Goal: Find specific page/section: Find specific page/section

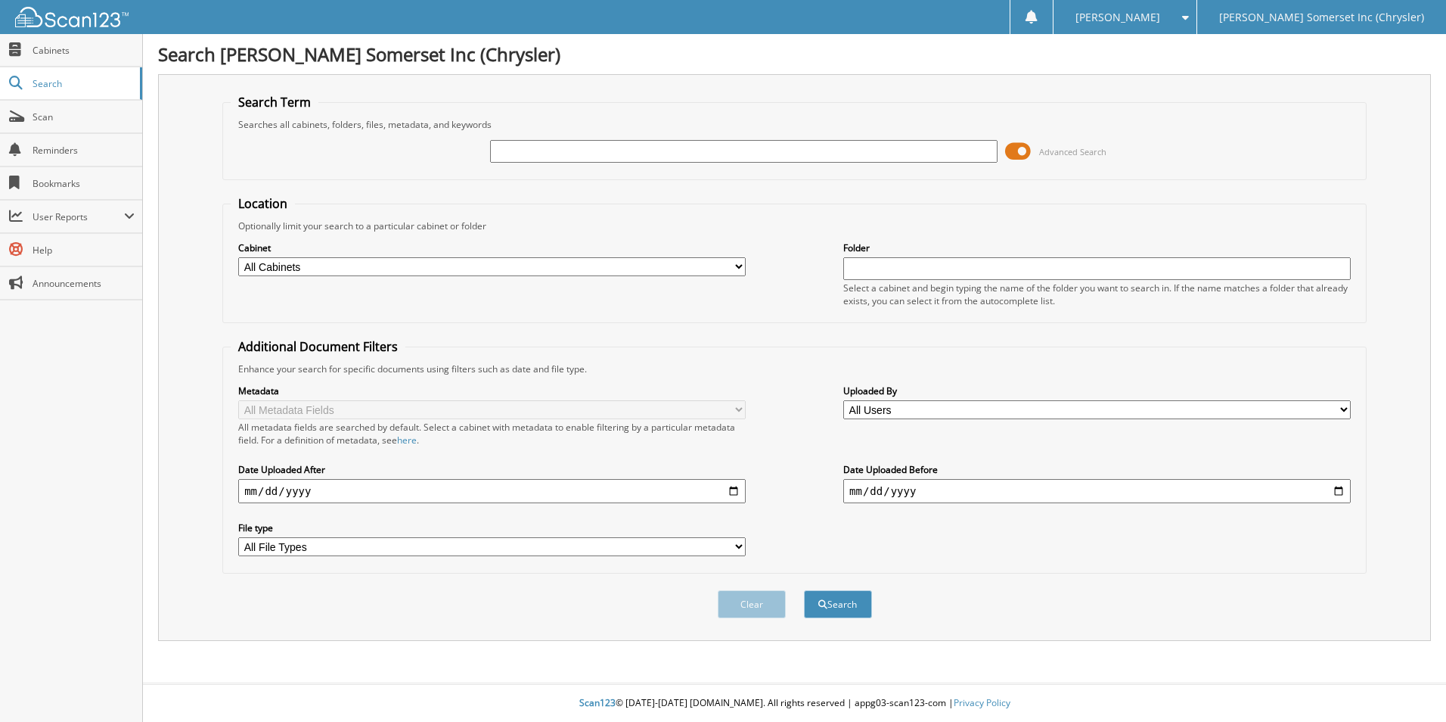
click at [561, 154] on input "text" at bounding box center [744, 151] width 508 height 23
type input "6150100"
click at [804, 590] on button "Search" at bounding box center [838, 604] width 68 height 28
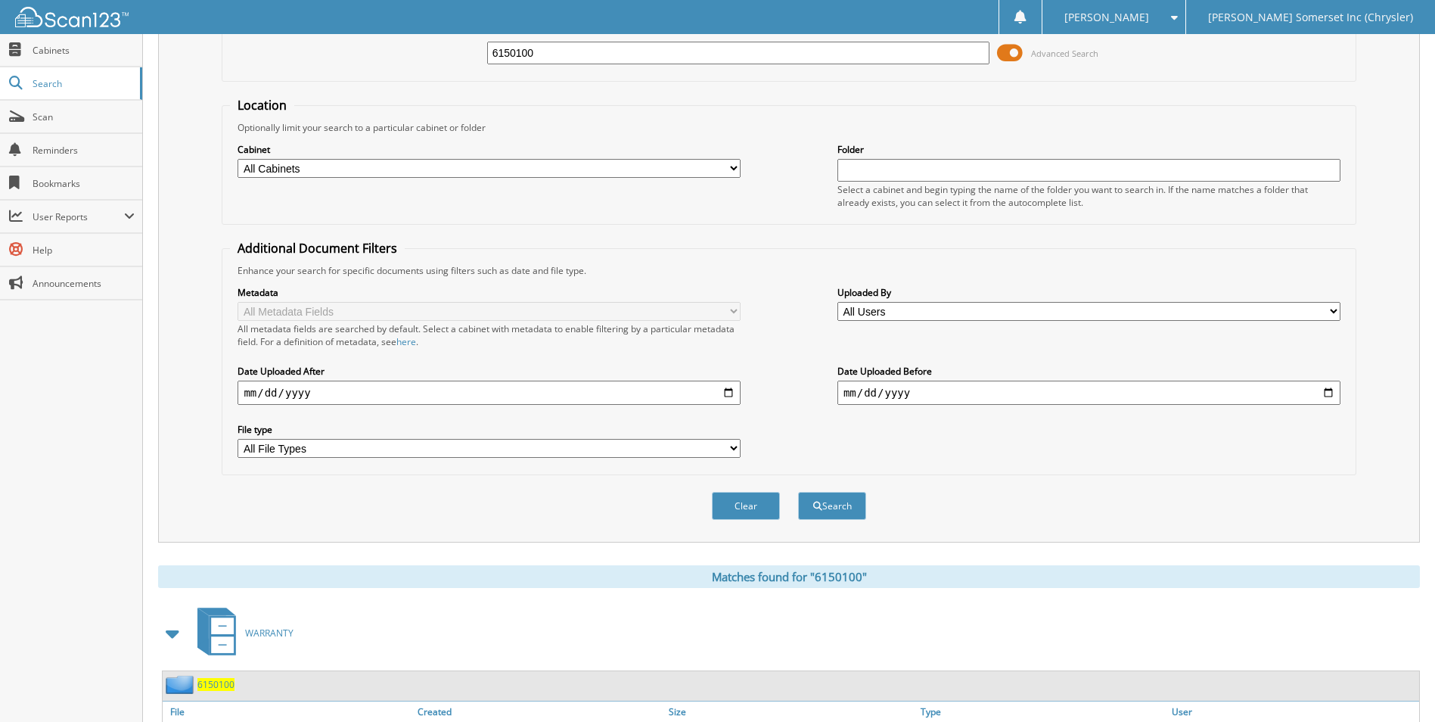
scroll to position [208, 0]
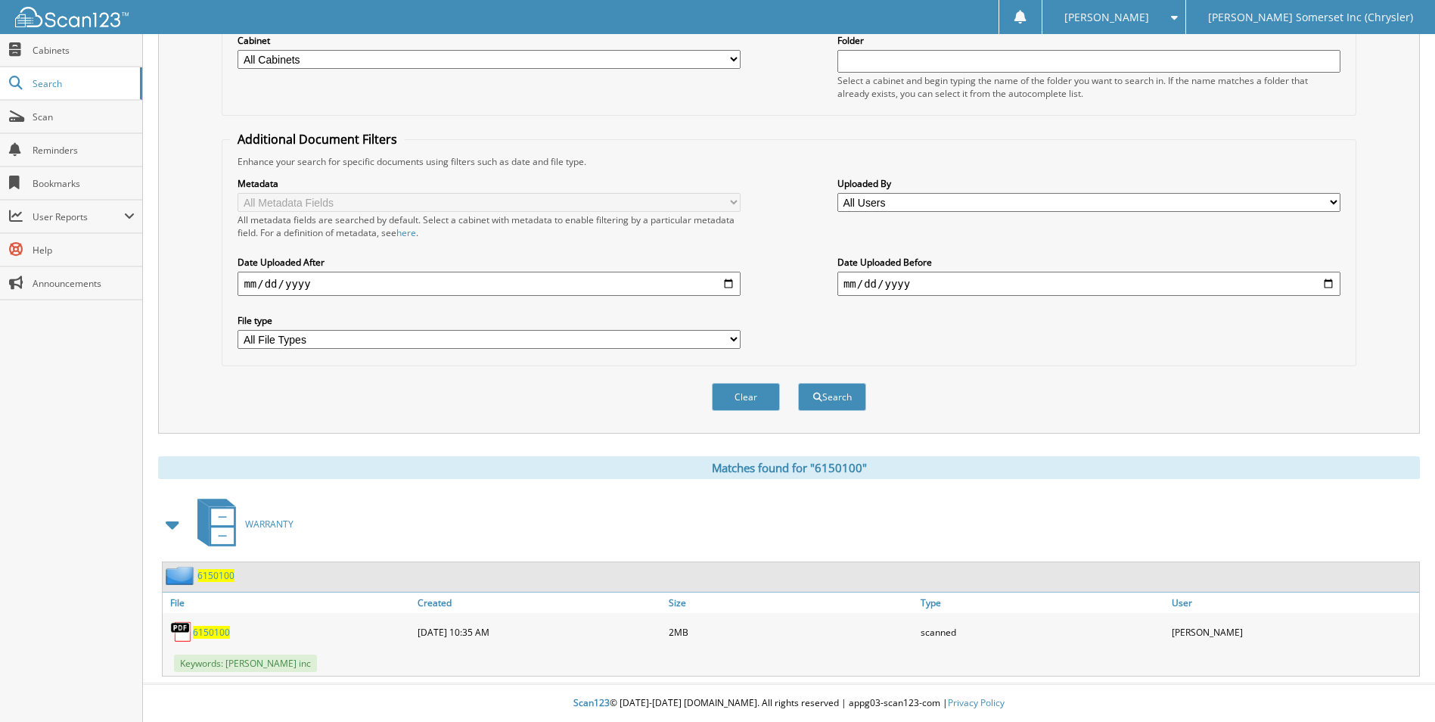
click at [205, 632] on span "6150100" at bounding box center [211, 632] width 37 height 13
